Goal: Navigation & Orientation: Find specific page/section

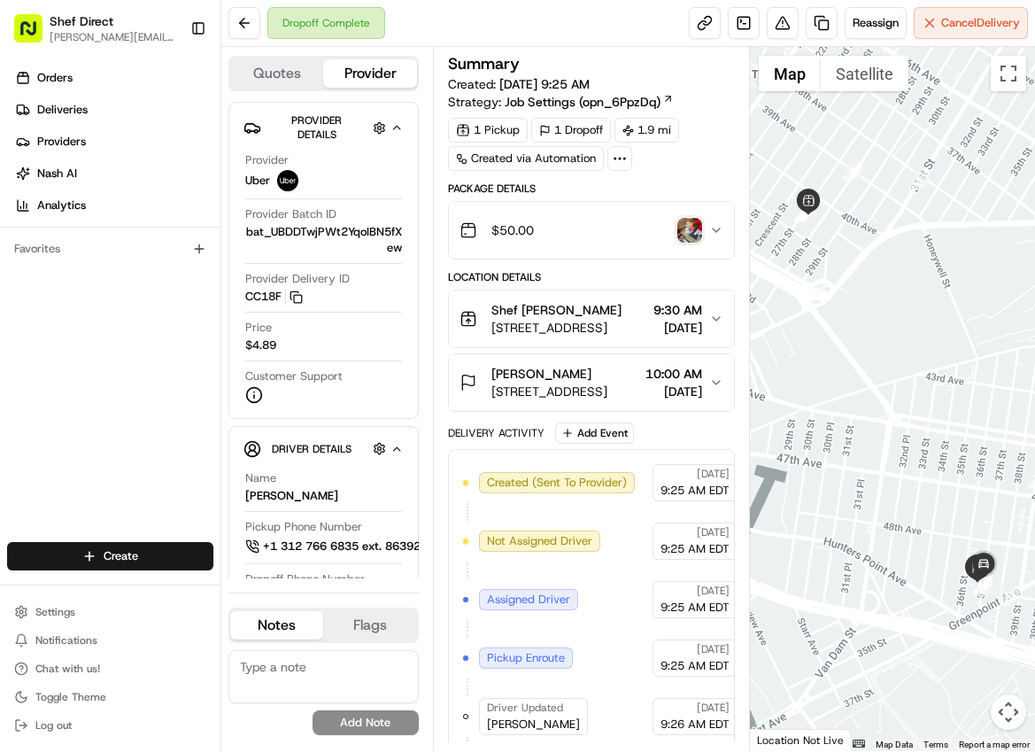
click at [86, 21] on span "Shef Direct" at bounding box center [82, 21] width 64 height 18
click at [201, 29] on button "Toggle Sidebar" at bounding box center [198, 28] width 30 height 30
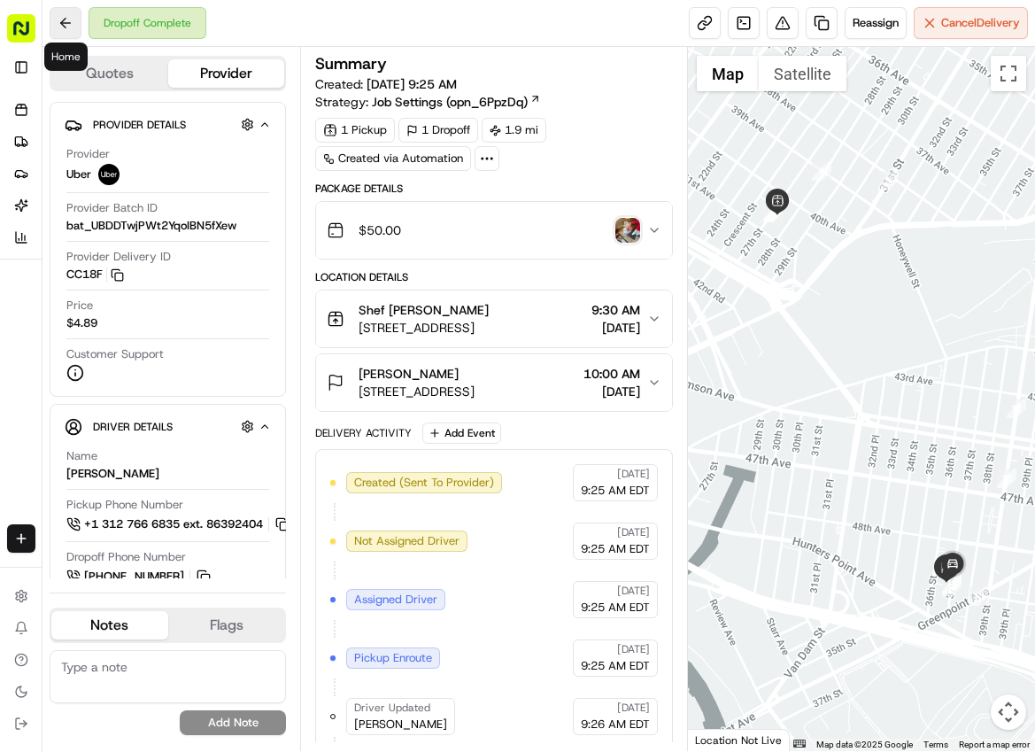
click at [69, 19] on button at bounding box center [66, 23] width 32 height 32
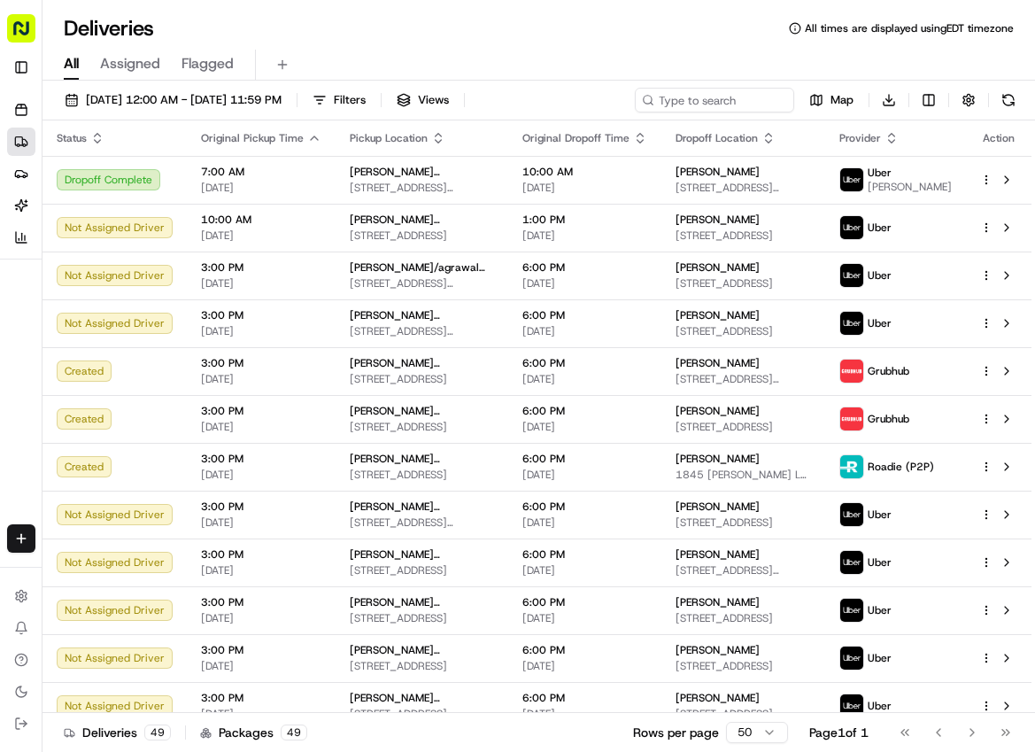
click at [19, 34] on rect "button" at bounding box center [21, 28] width 28 height 28
click at [21, 599] on icon at bounding box center [21, 596] width 14 height 14
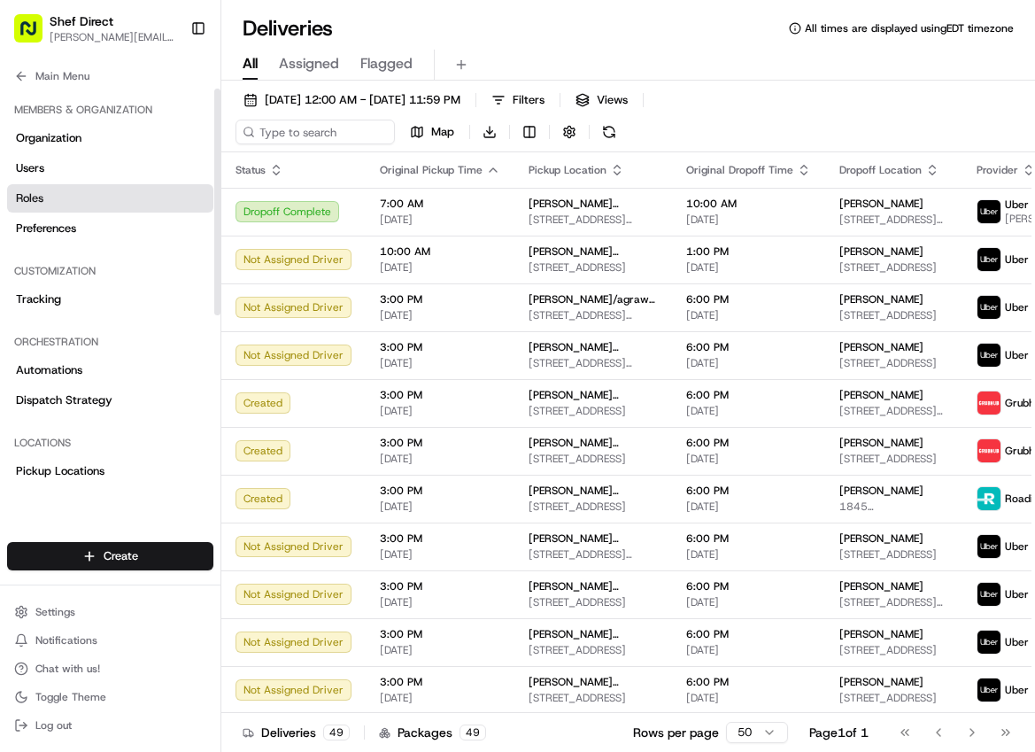
click at [66, 203] on link "Roles" at bounding box center [110, 198] width 206 height 28
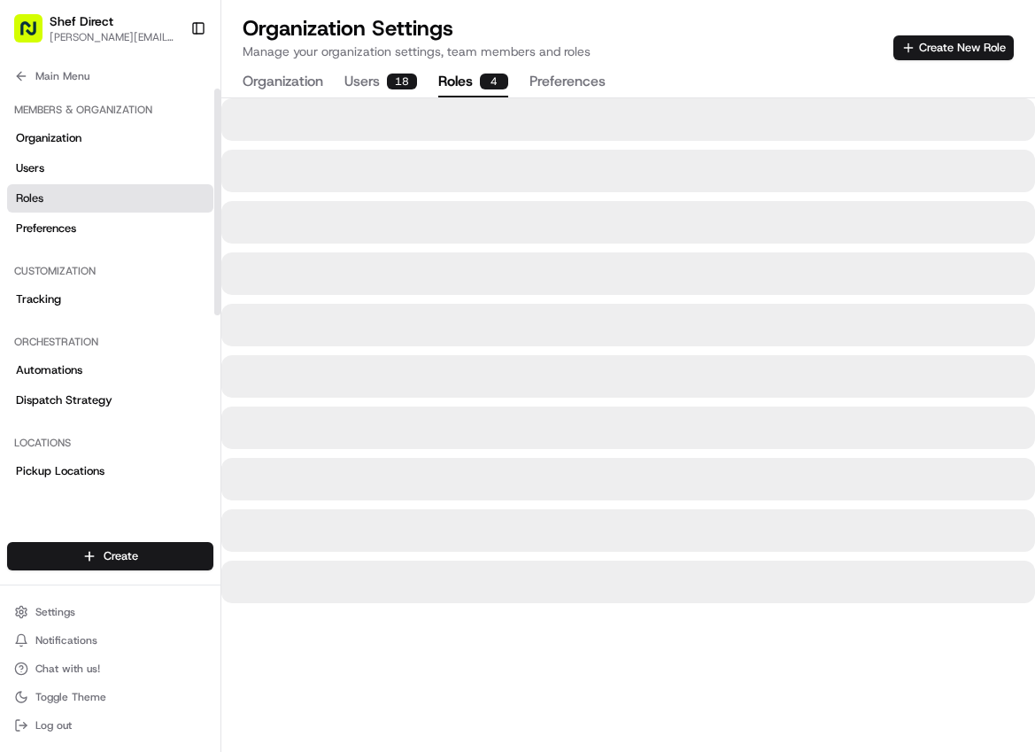
click at [66, 203] on link "Roles" at bounding box center [110, 198] width 206 height 28
click at [67, 224] on span "Preferences" at bounding box center [46, 228] width 60 height 16
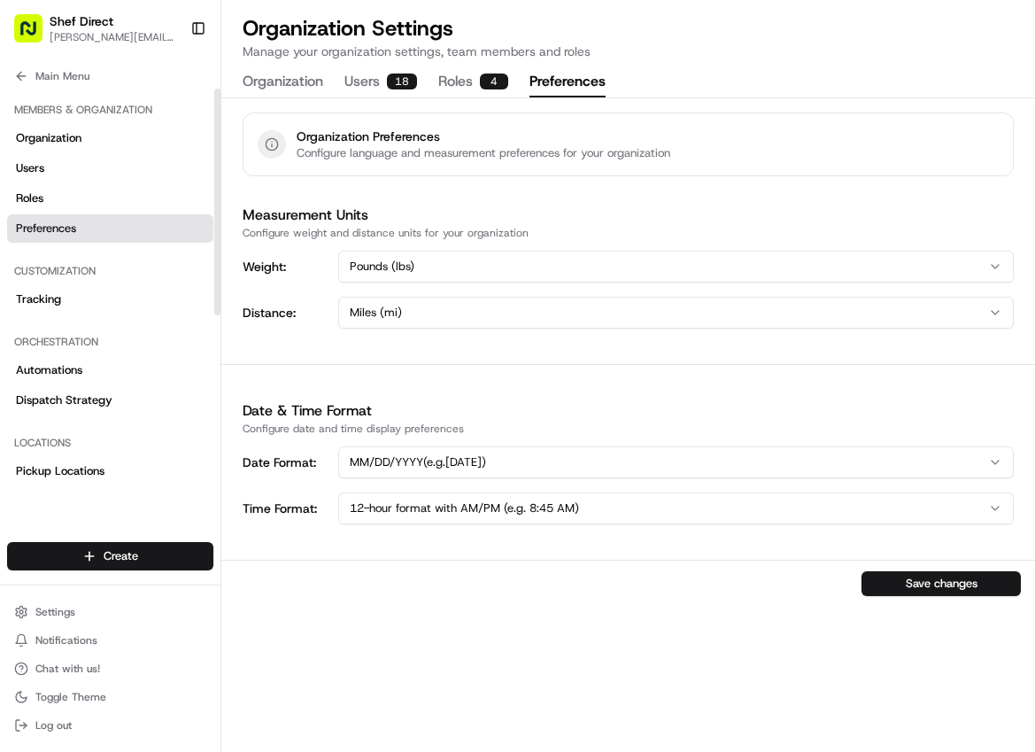
click at [67, 224] on span "Preferences" at bounding box center [46, 228] width 60 height 16
click at [32, 80] on button "Main Menu" at bounding box center [110, 76] width 206 height 25
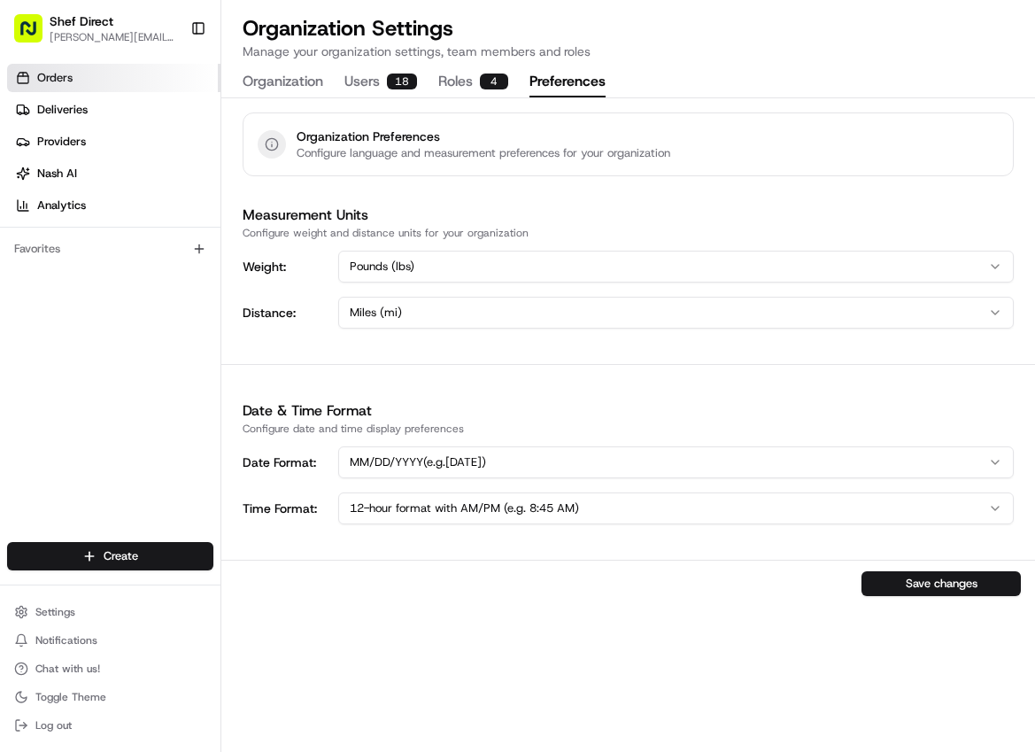
click at [32, 79] on link "Orders" at bounding box center [113, 78] width 213 height 28
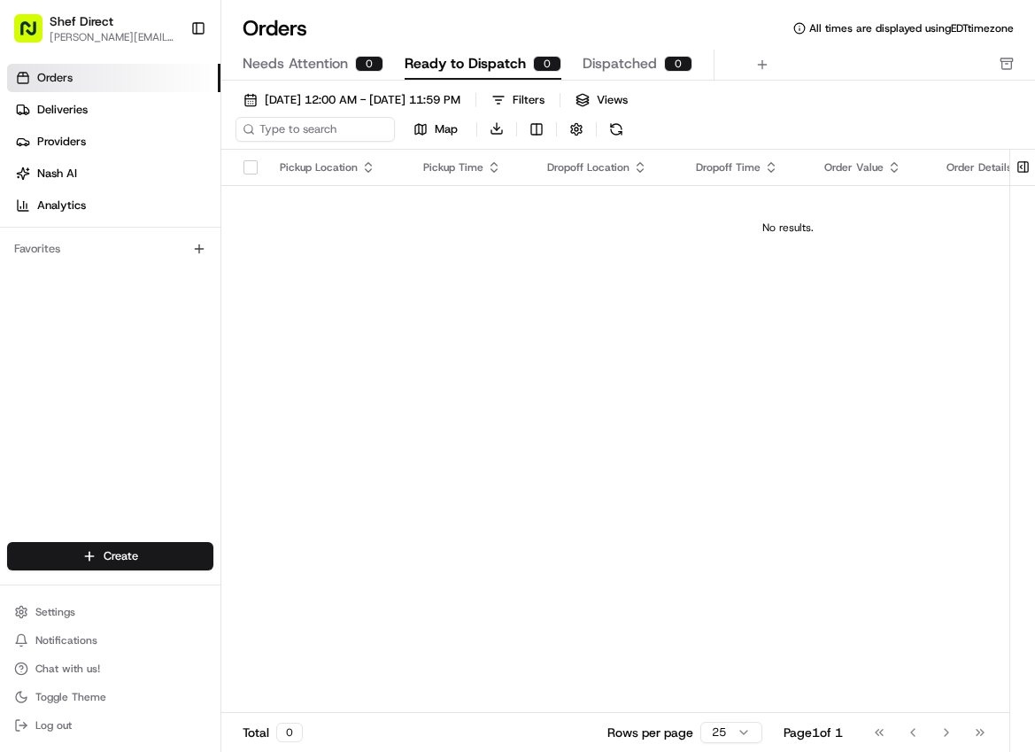
click at [87, 19] on span "Shef Direct" at bounding box center [82, 21] width 64 height 18
click at [42, 30] on rect "button" at bounding box center [28, 28] width 28 height 28
click at [28, 35] on rect "button" at bounding box center [28, 28] width 28 height 28
